Goal: Navigation & Orientation: Find specific page/section

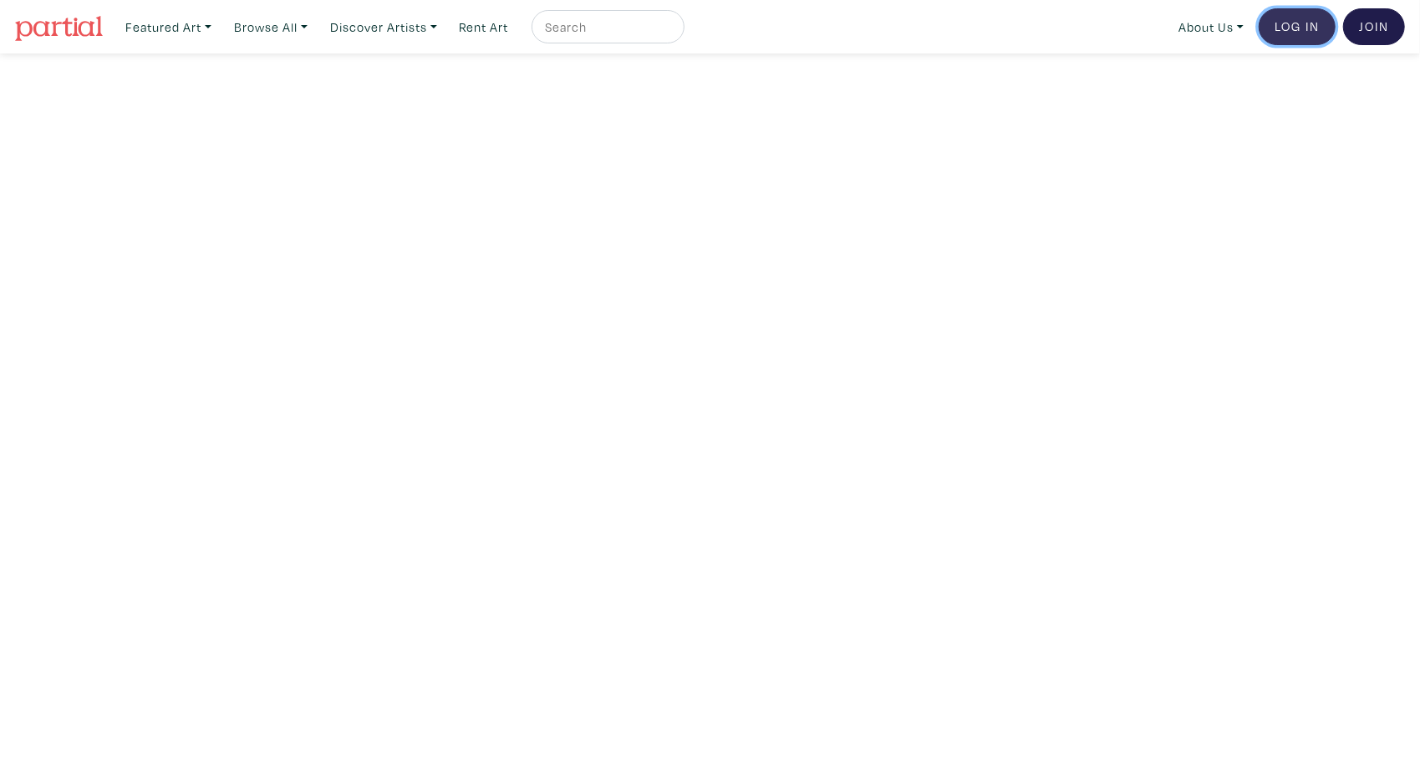
click at [1286, 23] on link "Log In" at bounding box center [1296, 26] width 77 height 37
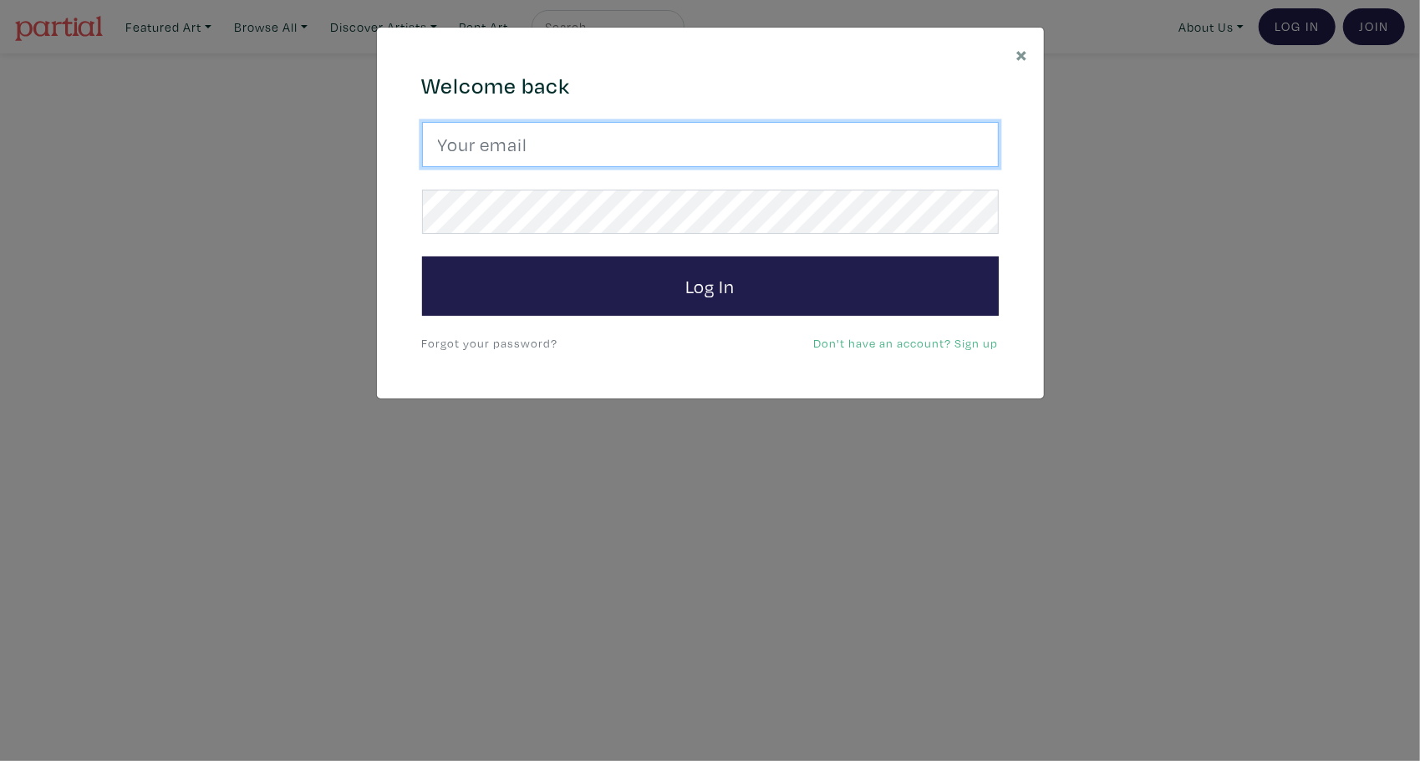
type input "gracedamart@gmail.com"
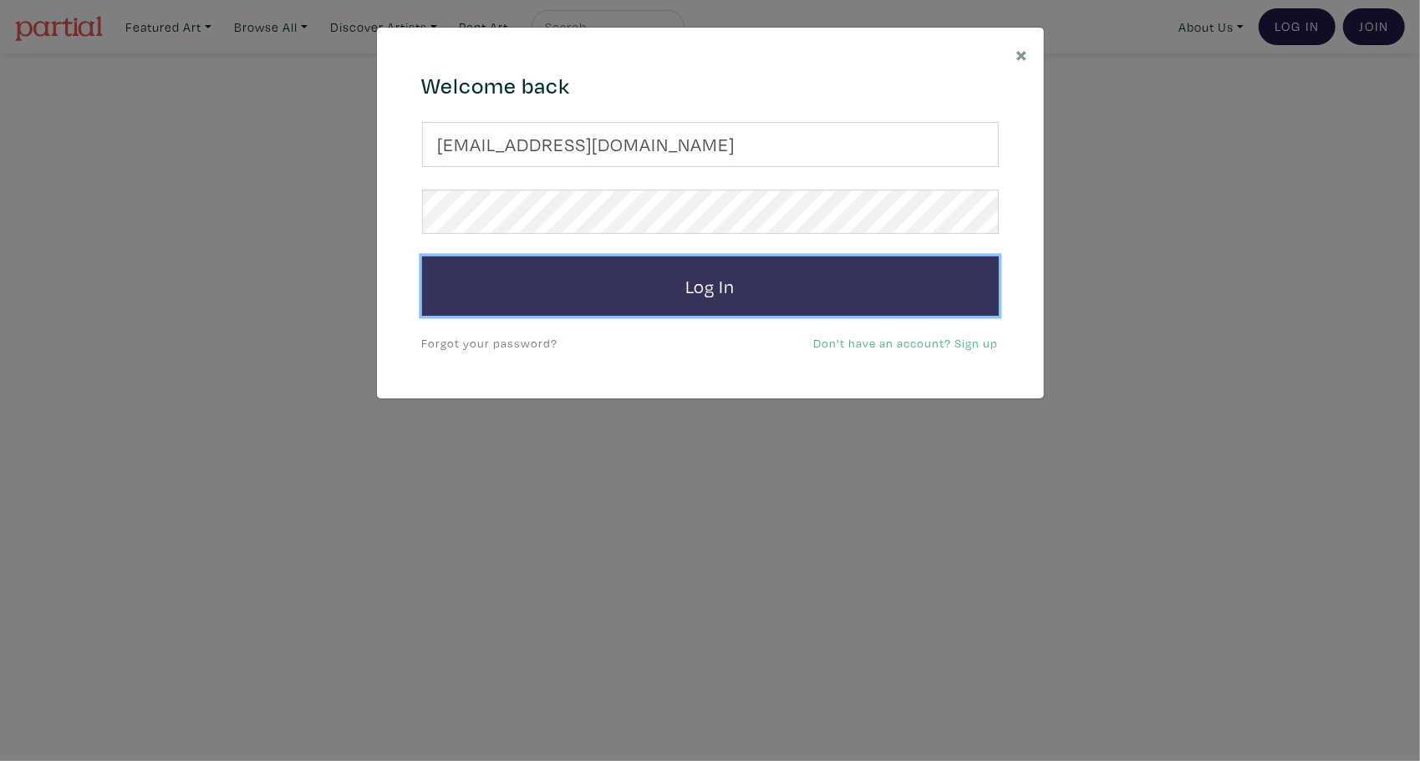
click at [729, 296] on button "Log In" at bounding box center [710, 287] width 577 height 60
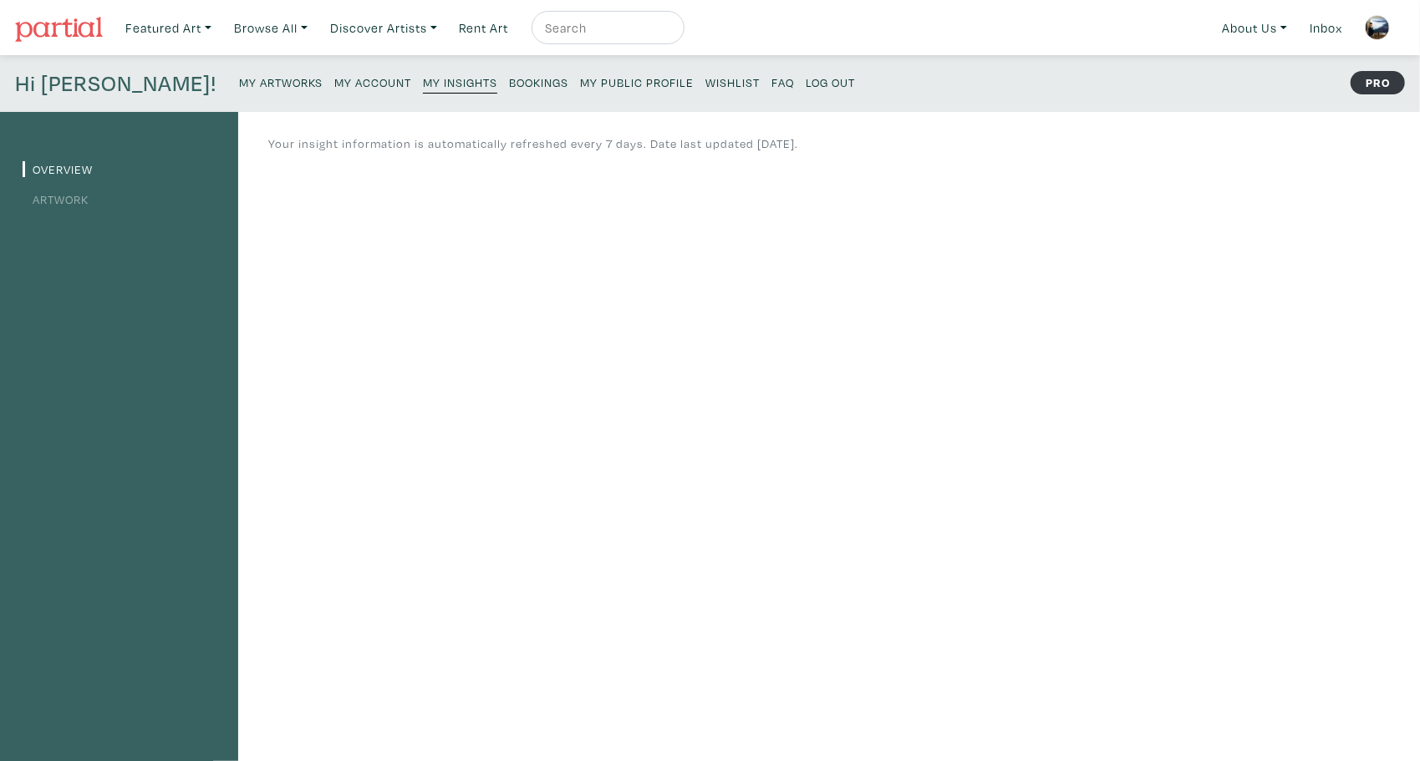
click at [239, 83] on small "My Artworks" at bounding box center [281, 82] width 84 height 16
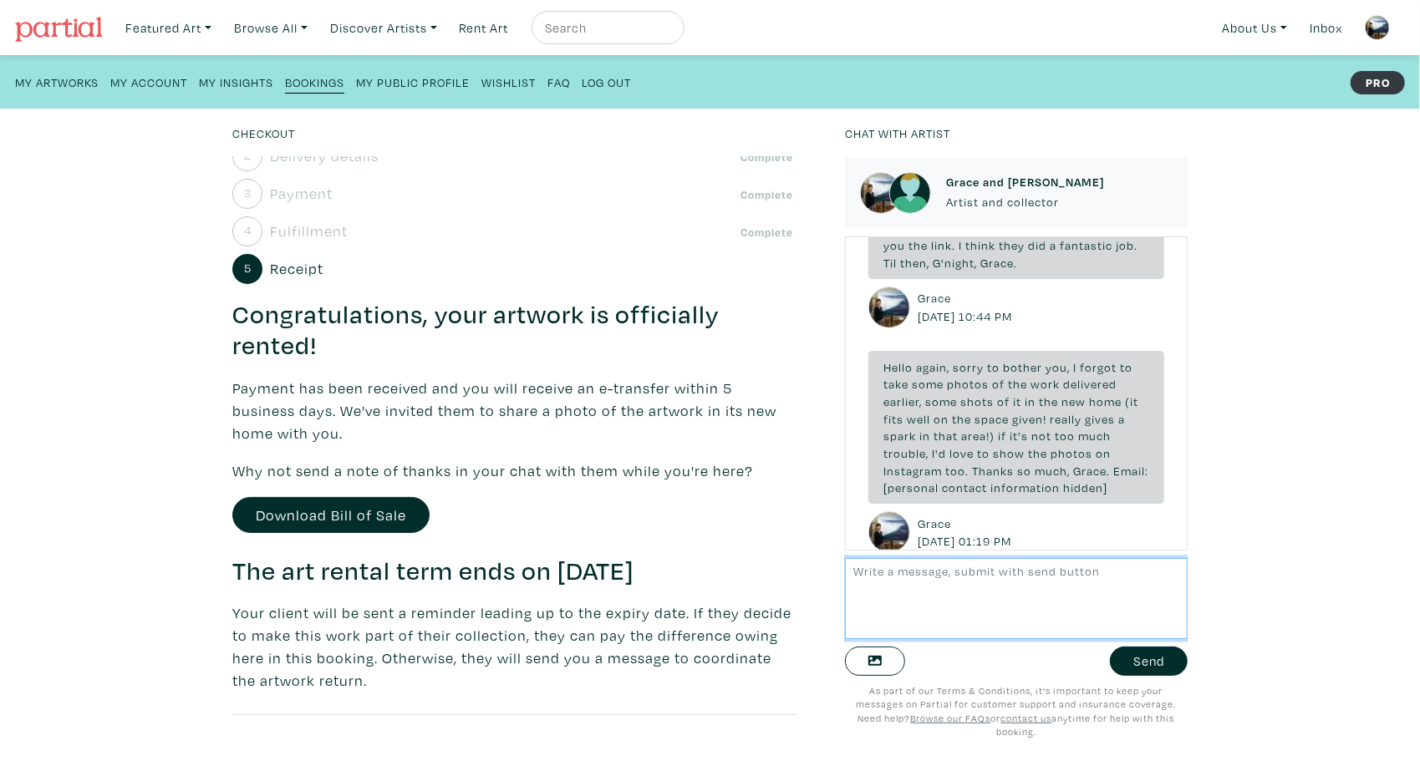
scroll to position [2917, 0]
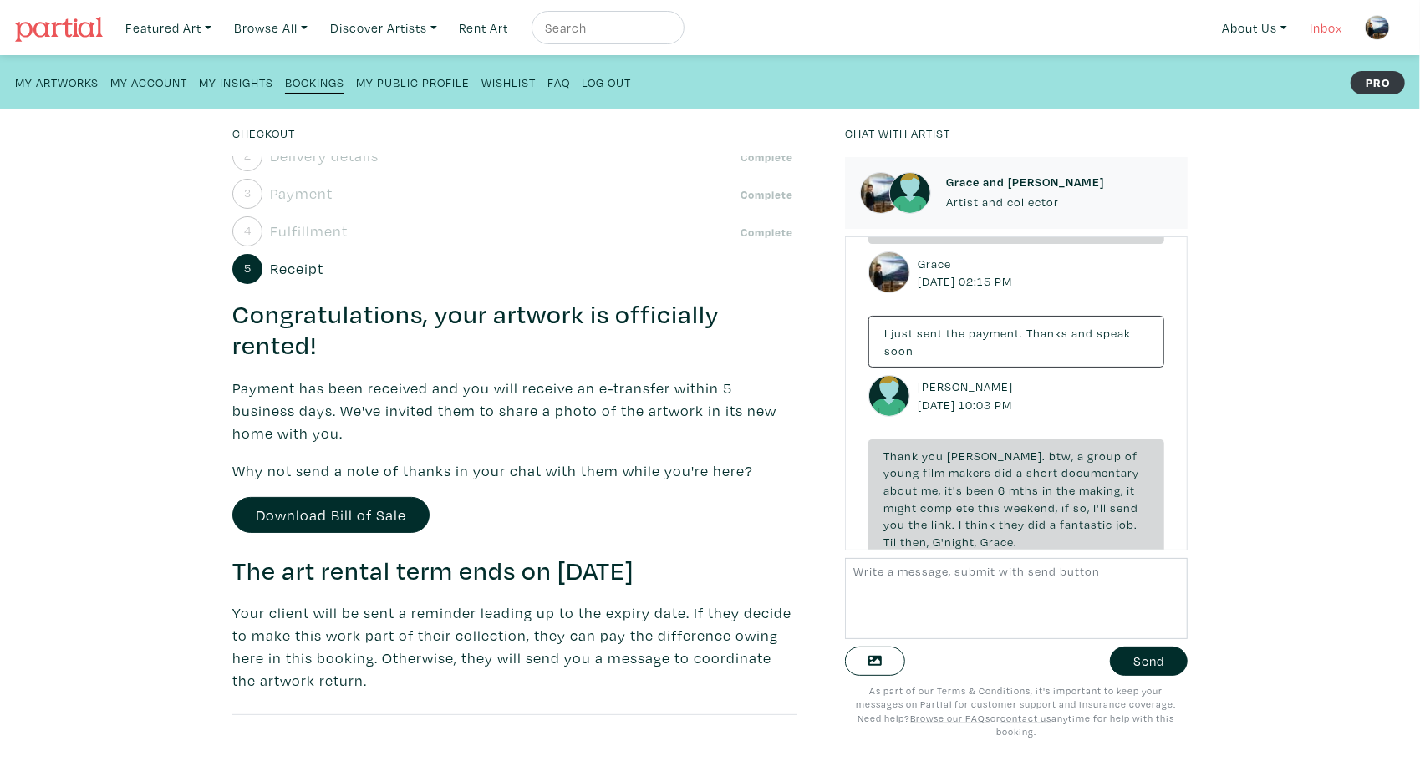
click at [1314, 30] on link "Inbox" at bounding box center [1326, 28] width 48 height 34
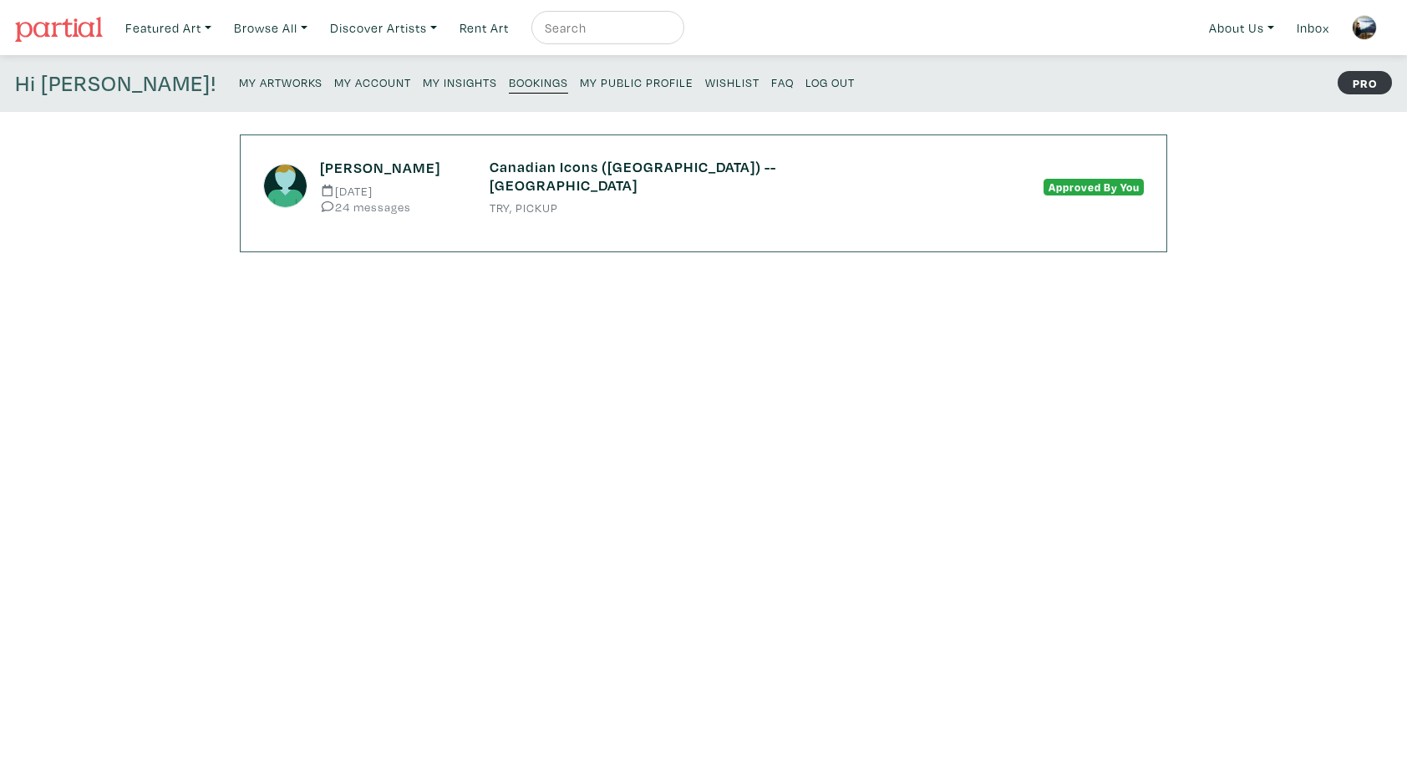
click at [638, 175] on h6 "Canadian Icons (Niagara Falls) -- Diptych" at bounding box center [704, 176] width 428 height 36
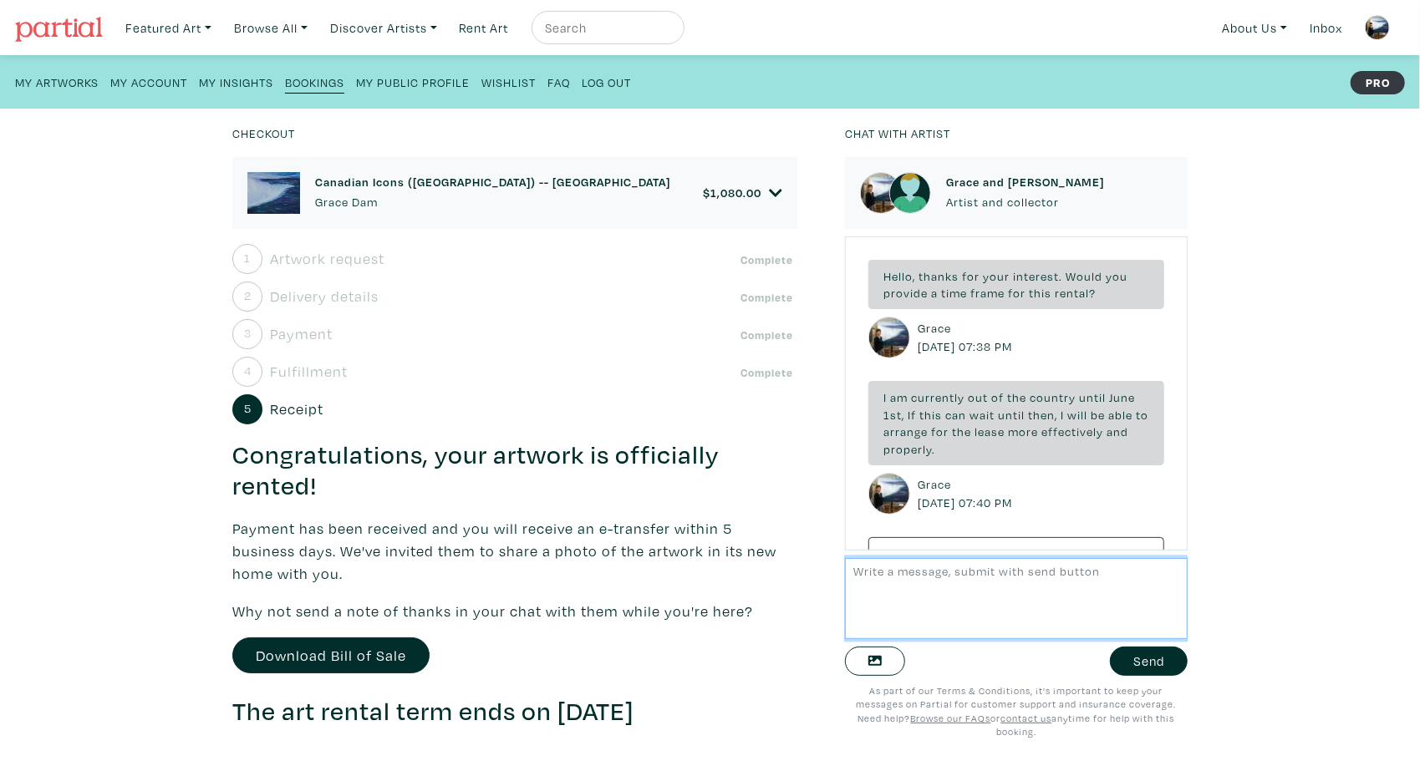
scroll to position [4018, 0]
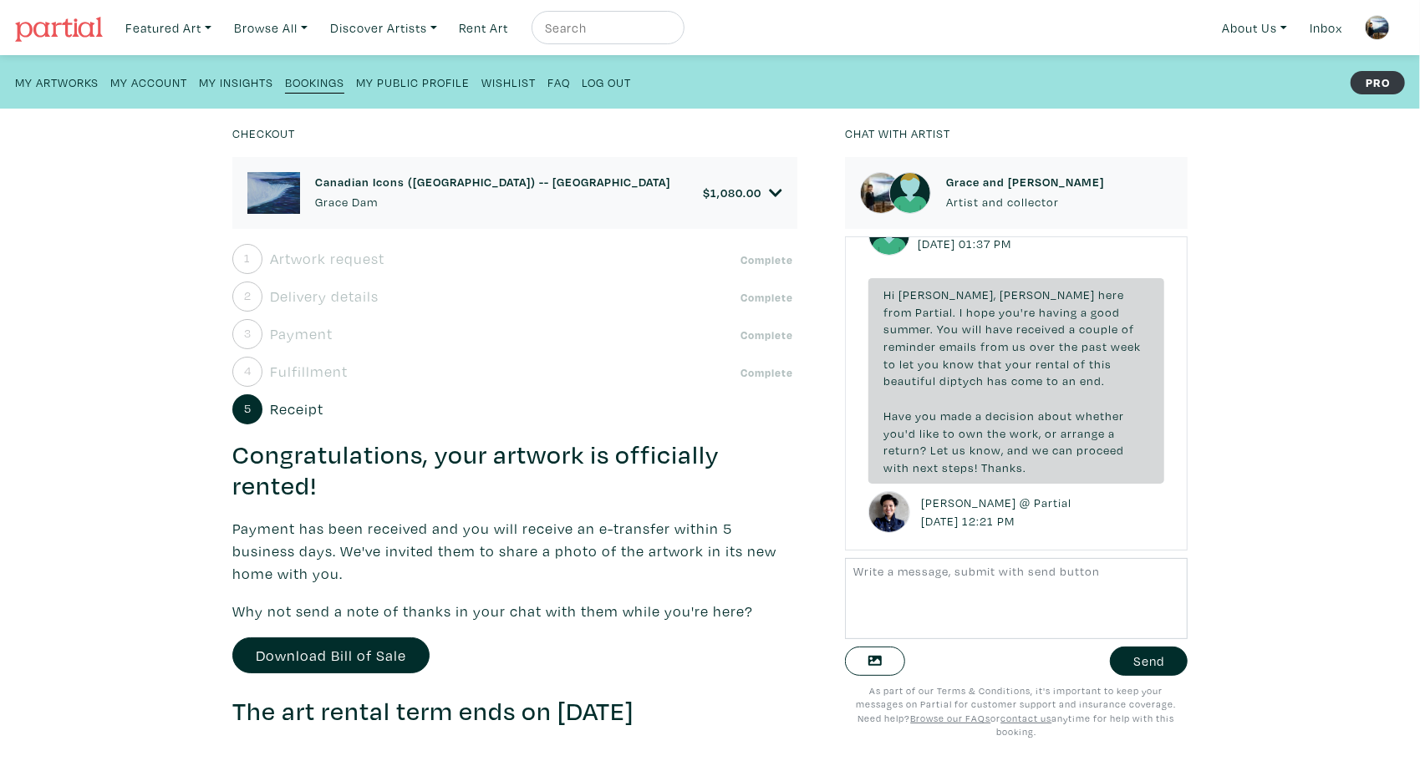
click at [1371, 27] on img at bounding box center [1377, 27] width 25 height 25
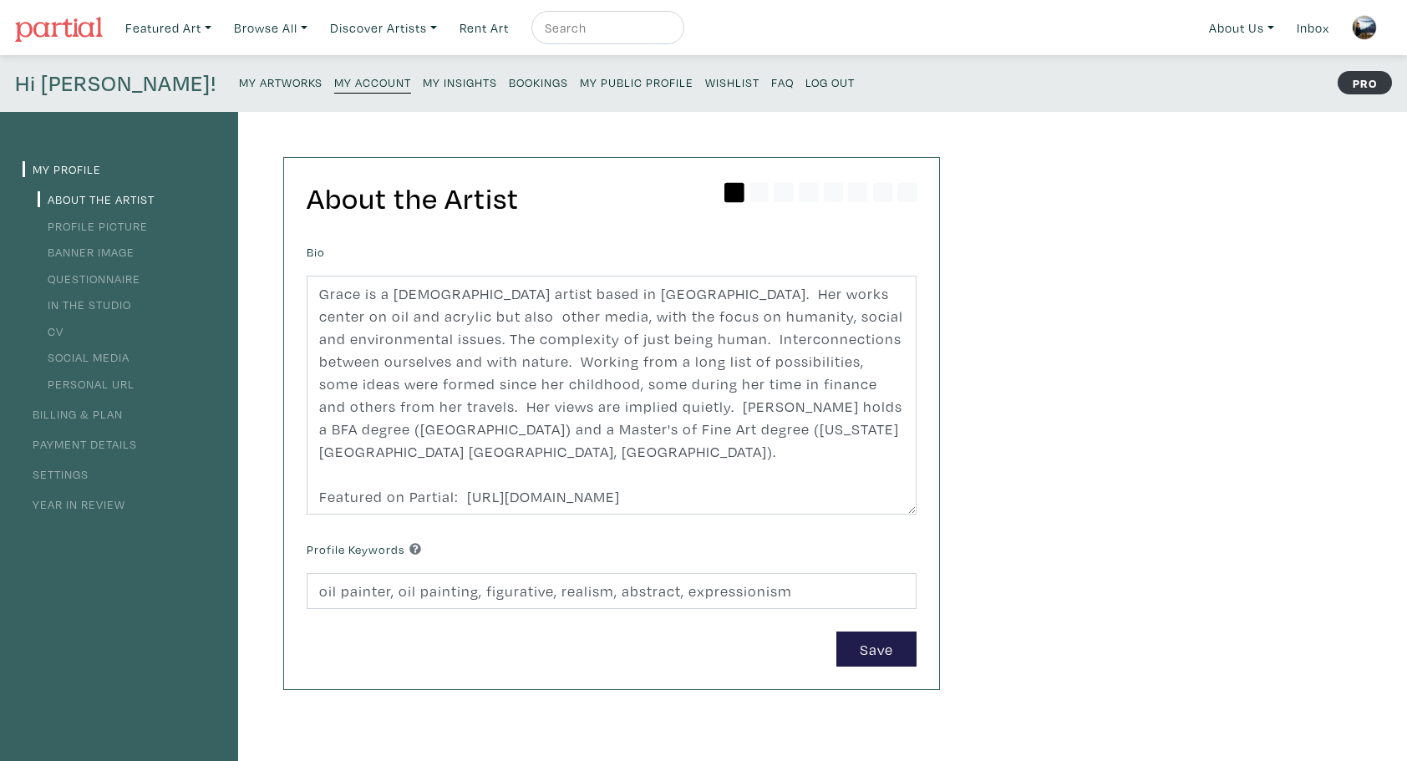
click at [239, 84] on small "My Artworks" at bounding box center [281, 82] width 84 height 16
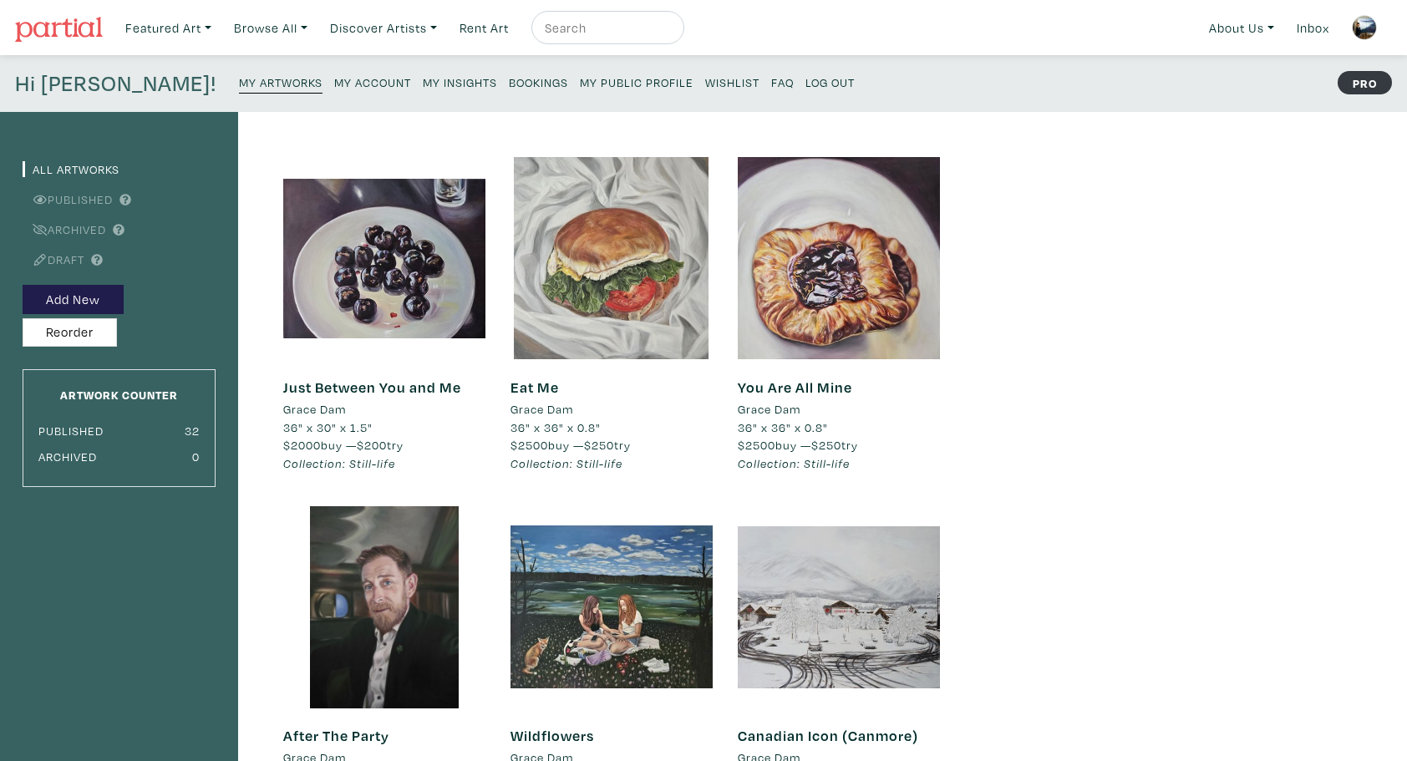
click at [1372, 25] on img at bounding box center [1364, 27] width 25 height 25
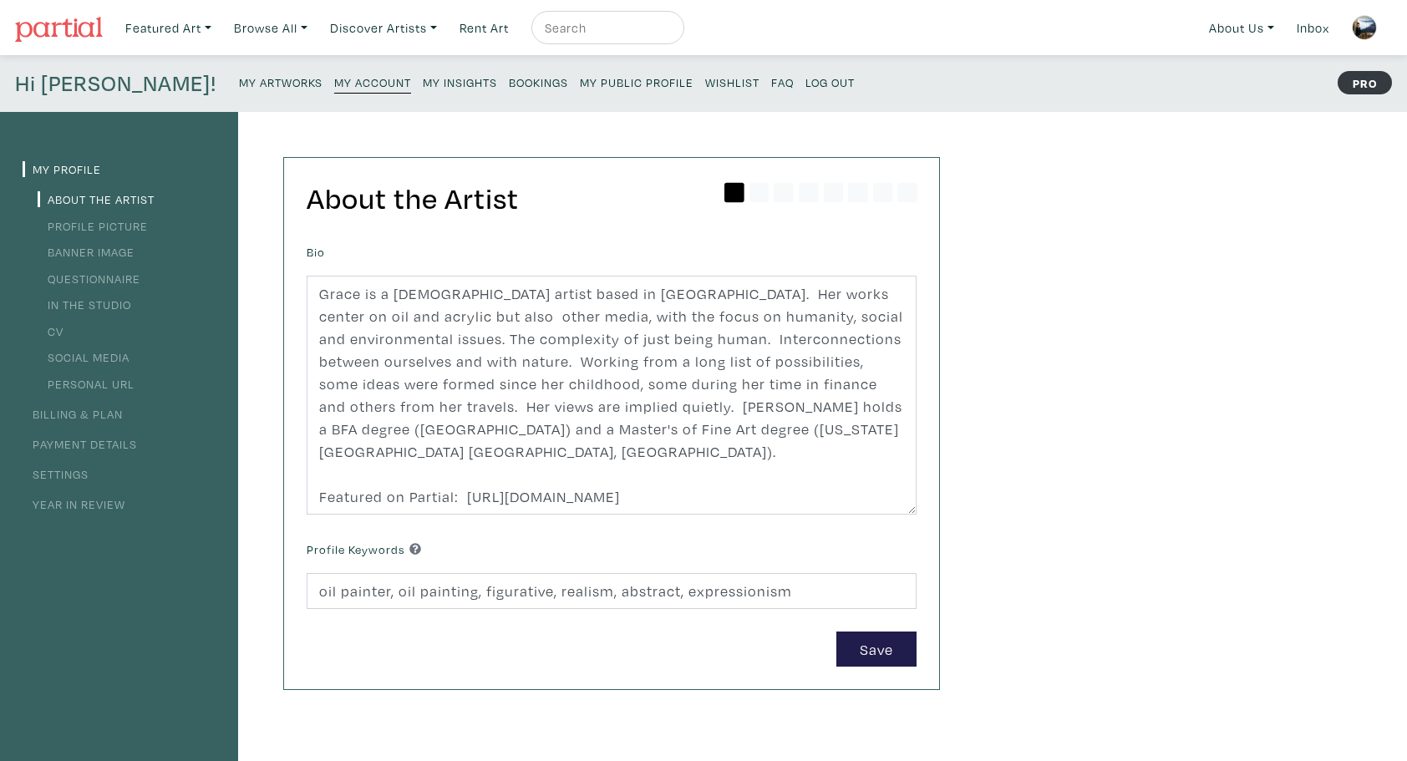
click at [806, 80] on small "Log Out" at bounding box center [830, 82] width 49 height 16
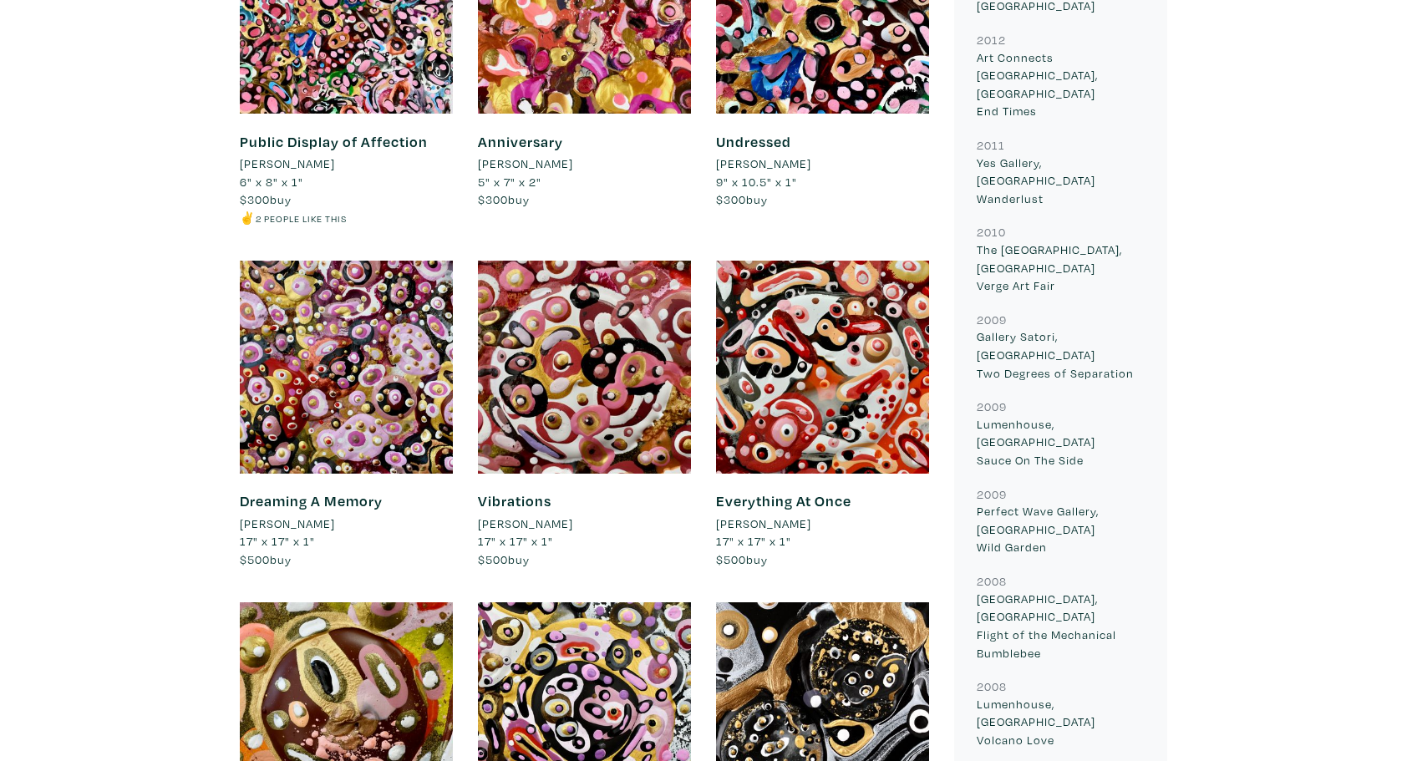
scroll to position [919, 0]
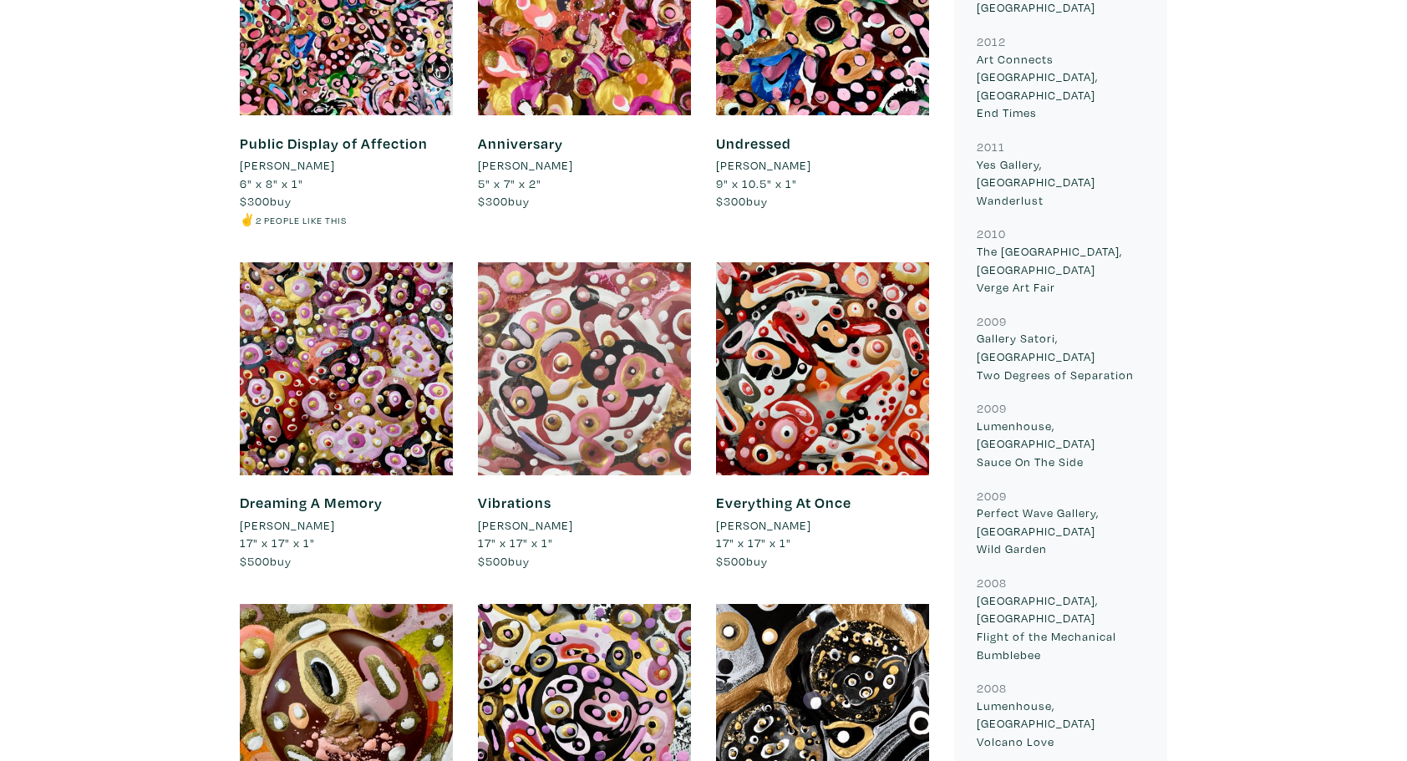
click at [558, 333] on div at bounding box center [584, 368] width 213 height 213
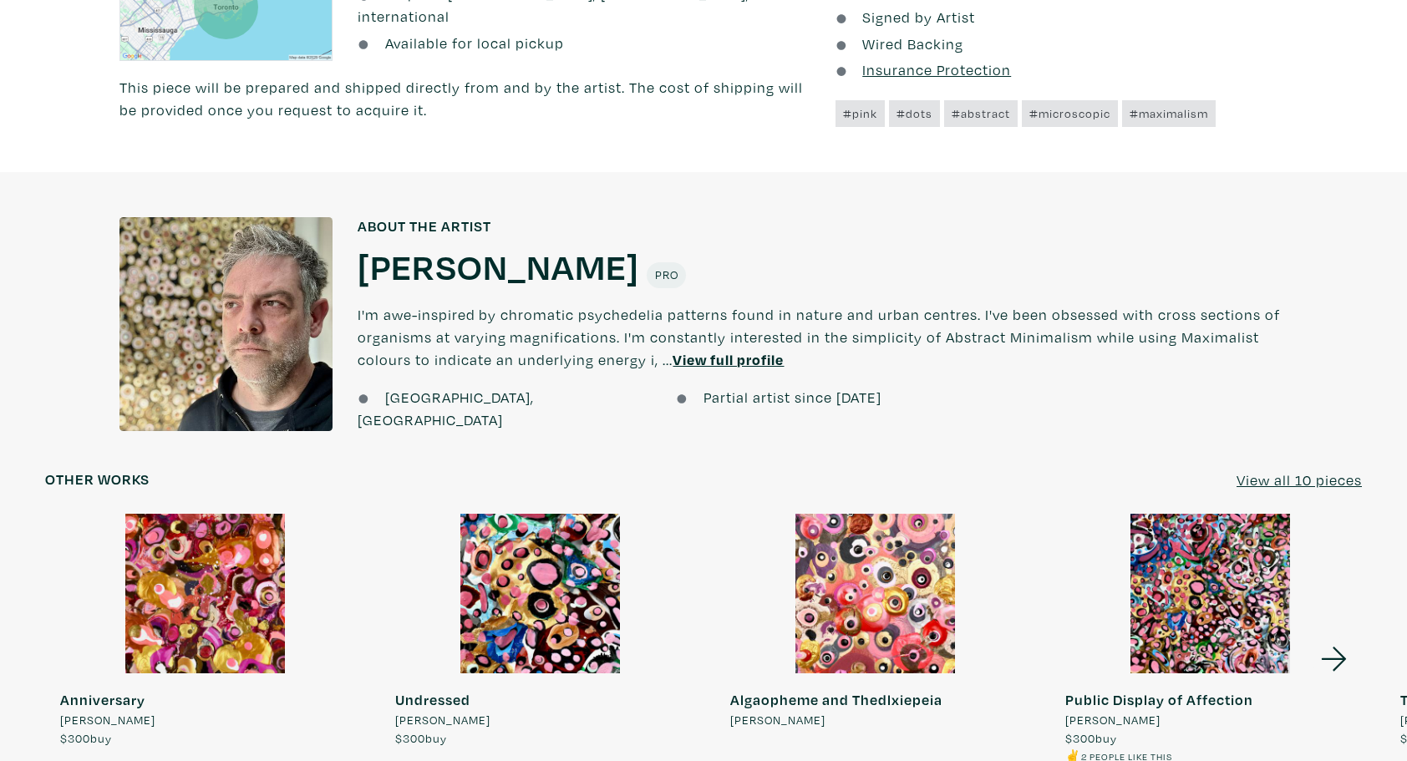
scroll to position [1170, 0]
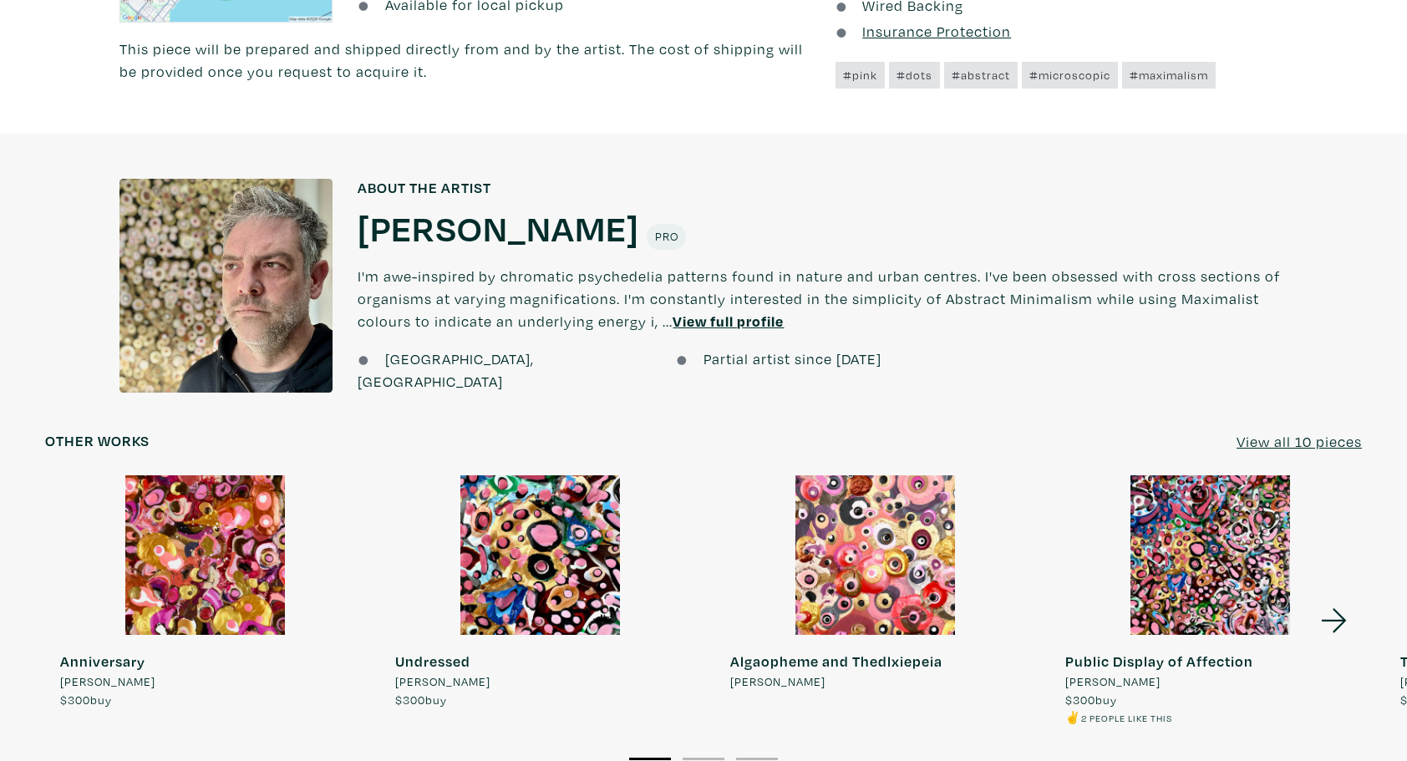
click at [745, 323] on u "View full profile" at bounding box center [728, 321] width 111 height 19
